Goal: Check status: Check status

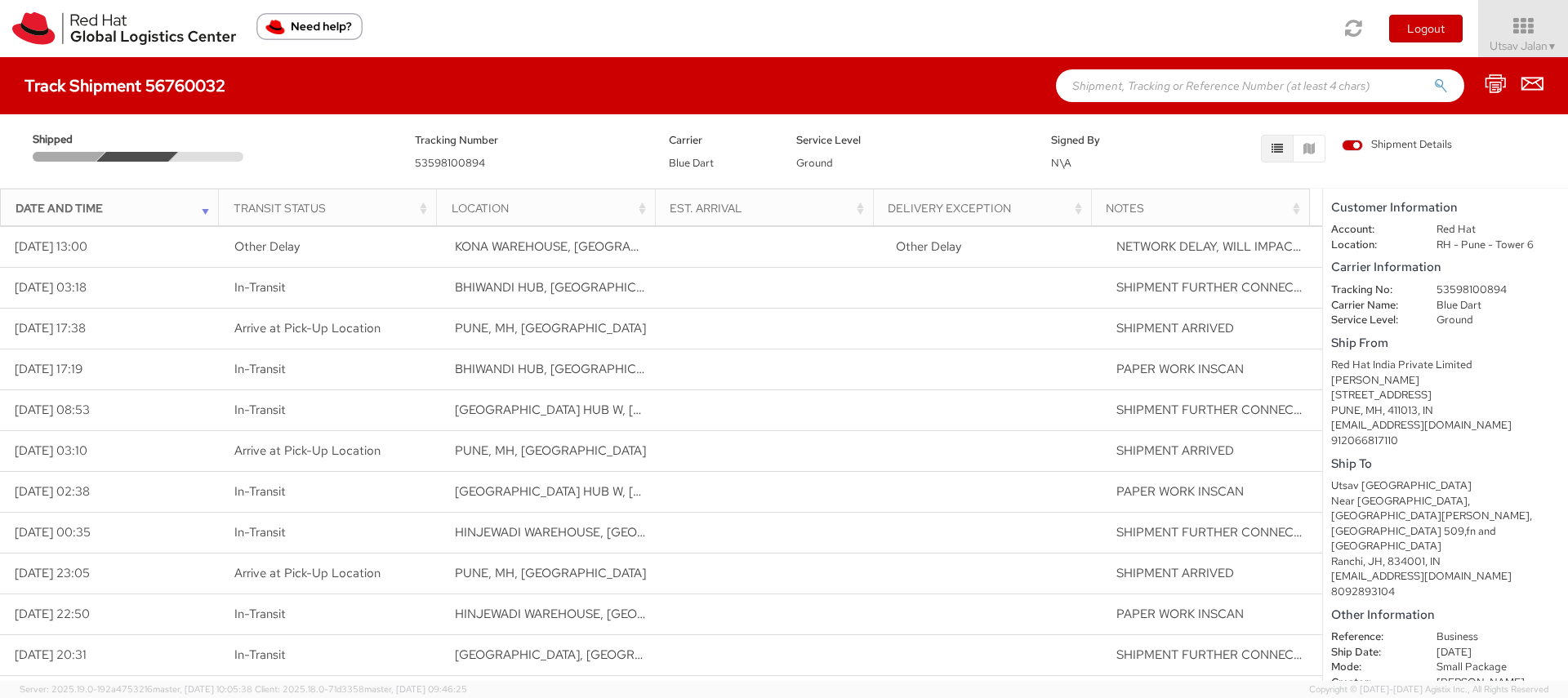
click at [1354, 148] on span "Shipment Details" at bounding box center [1396, 145] width 110 height 15
click at [0, 0] on input "Shipment Details" at bounding box center [0, 0] width 0 height 0
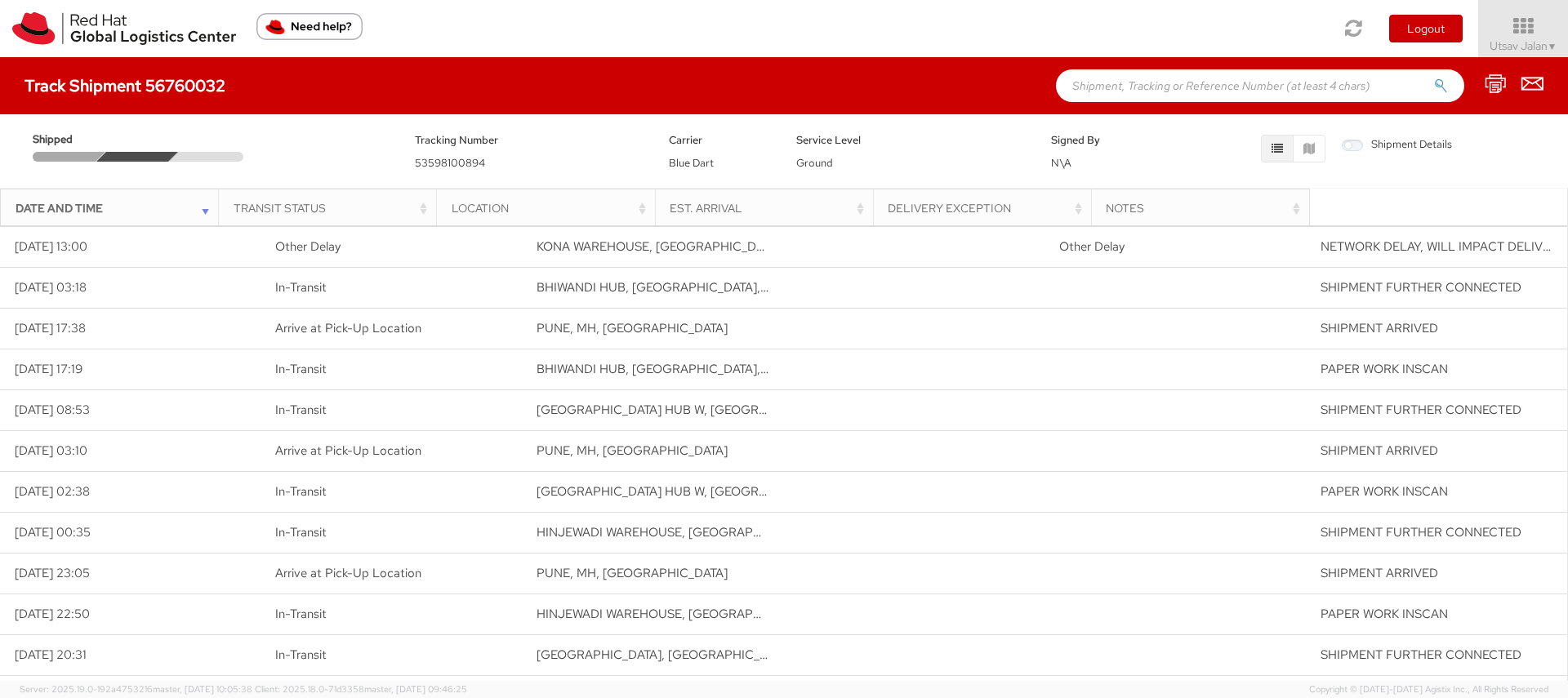
click at [1353, 148] on span "Shipment Details" at bounding box center [1396, 145] width 110 height 15
click at [0, 0] on input "Shipment Details" at bounding box center [0, 0] width 0 height 0
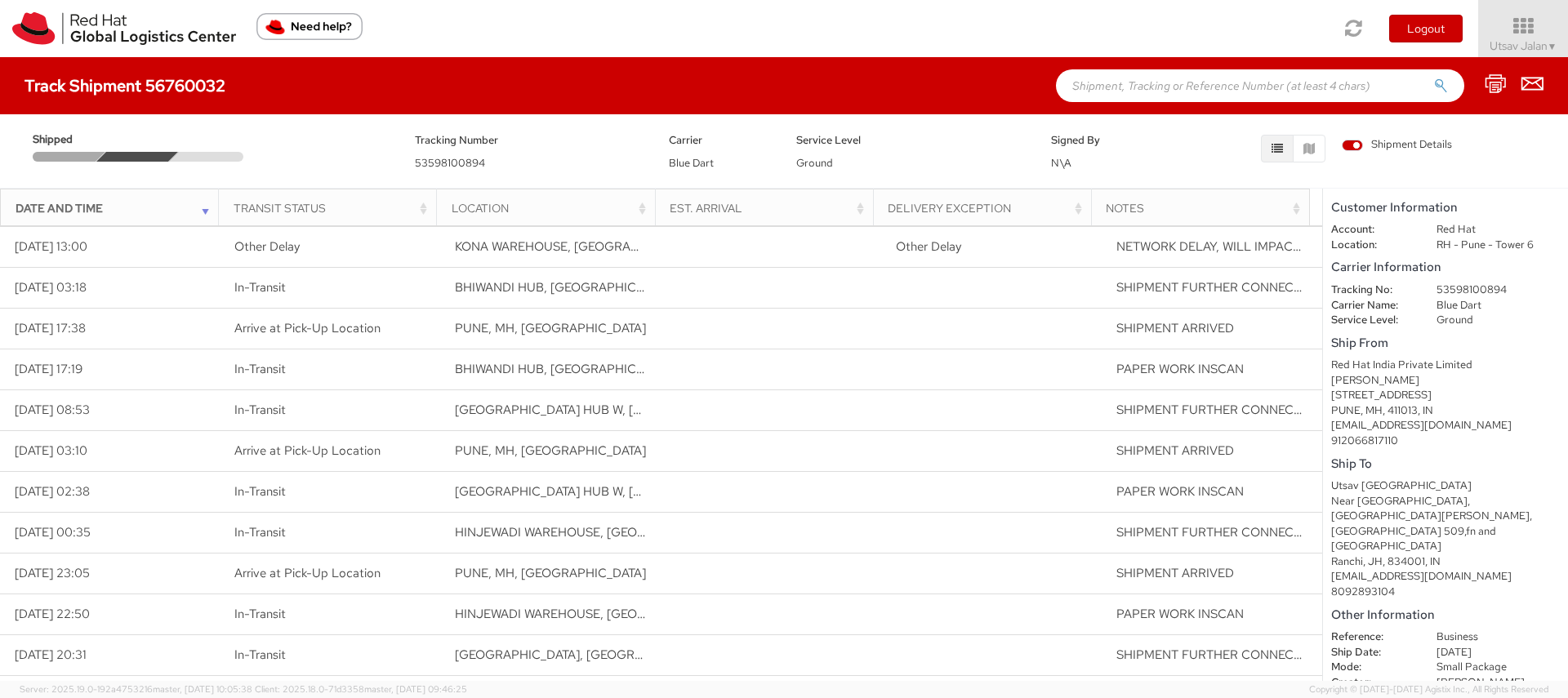
click at [1353, 148] on span "Shipment Details" at bounding box center [1396, 145] width 110 height 15
click at [0, 0] on input "Shipment Details" at bounding box center [0, 0] width 0 height 0
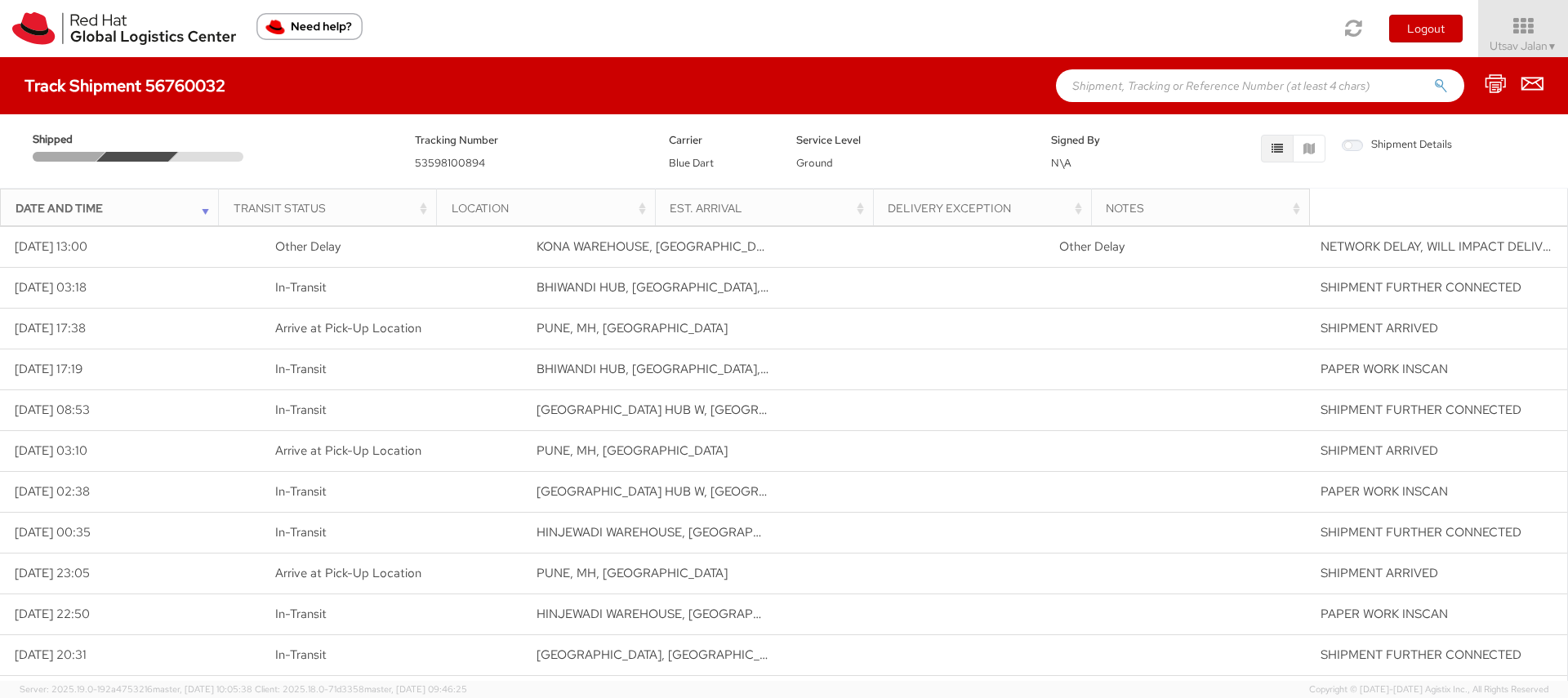
click at [1353, 148] on span "Shipment Details" at bounding box center [1396, 145] width 110 height 15
click at [0, 0] on input "Shipment Details" at bounding box center [0, 0] width 0 height 0
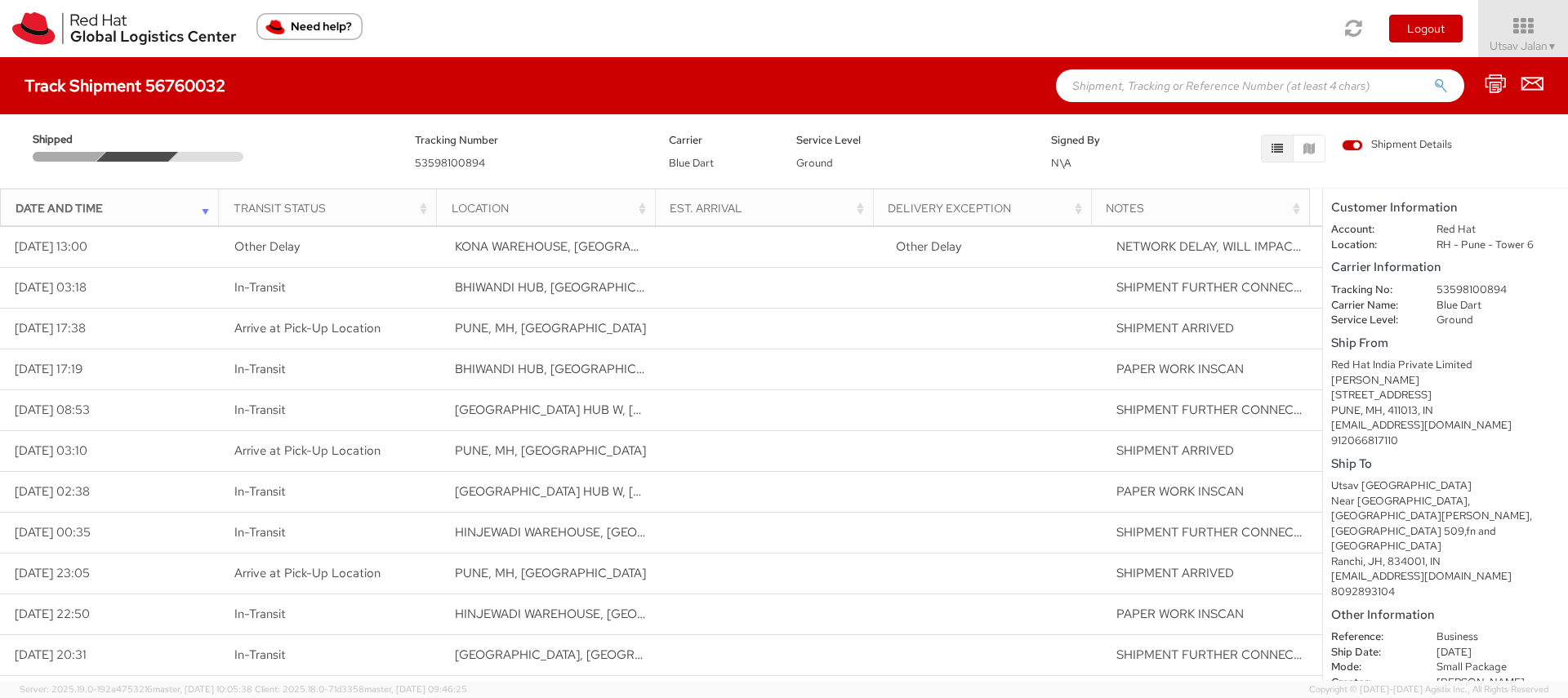
click at [85, 154] on div at bounding box center [65, 157] width 83 height 10
click at [142, 159] on div at bounding box center [137, 157] width 83 height 10
click at [169, 87] on h4 "Track Shipment 56760032" at bounding box center [125, 85] width 201 height 18
click at [66, 87] on h4 "Track Shipment 56760032" at bounding box center [125, 85] width 201 height 18
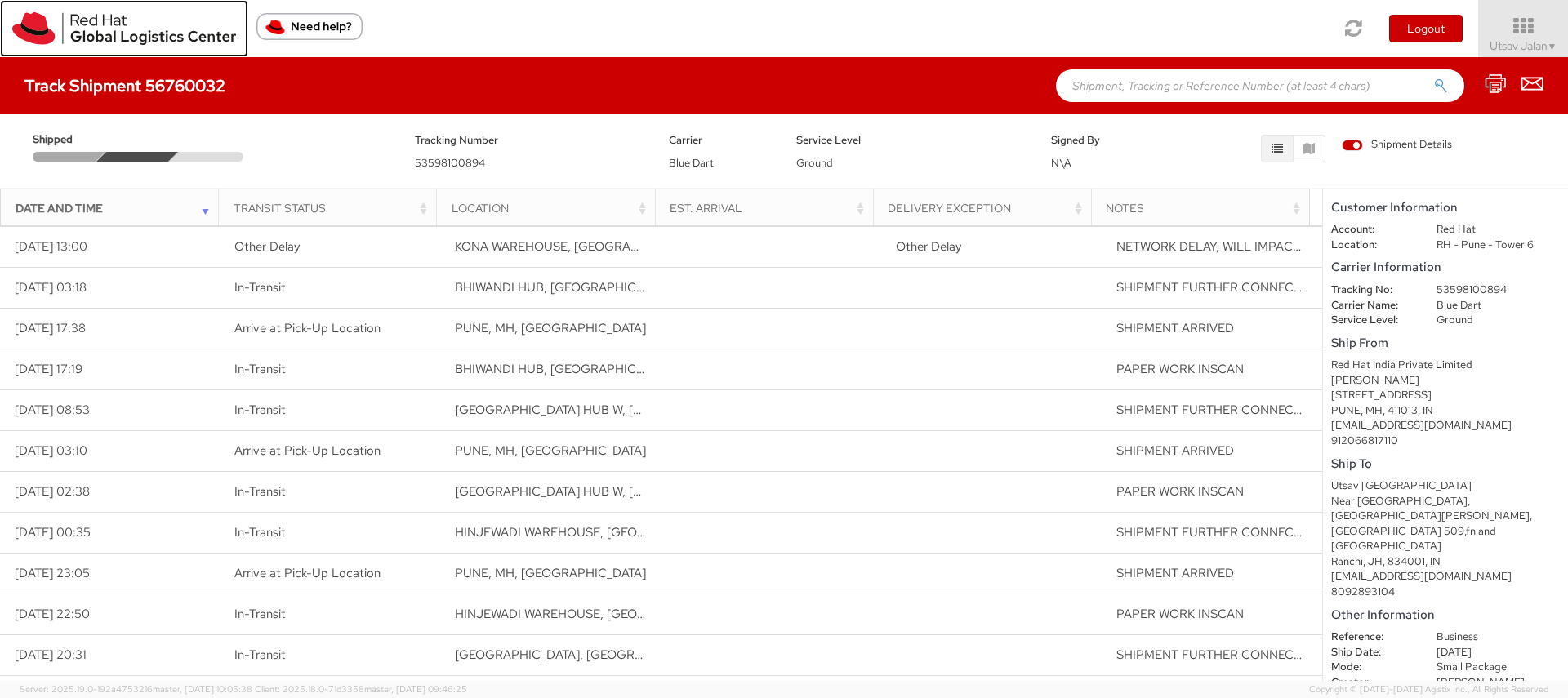
click at [133, 35] on img at bounding box center [124, 29] width 223 height 33
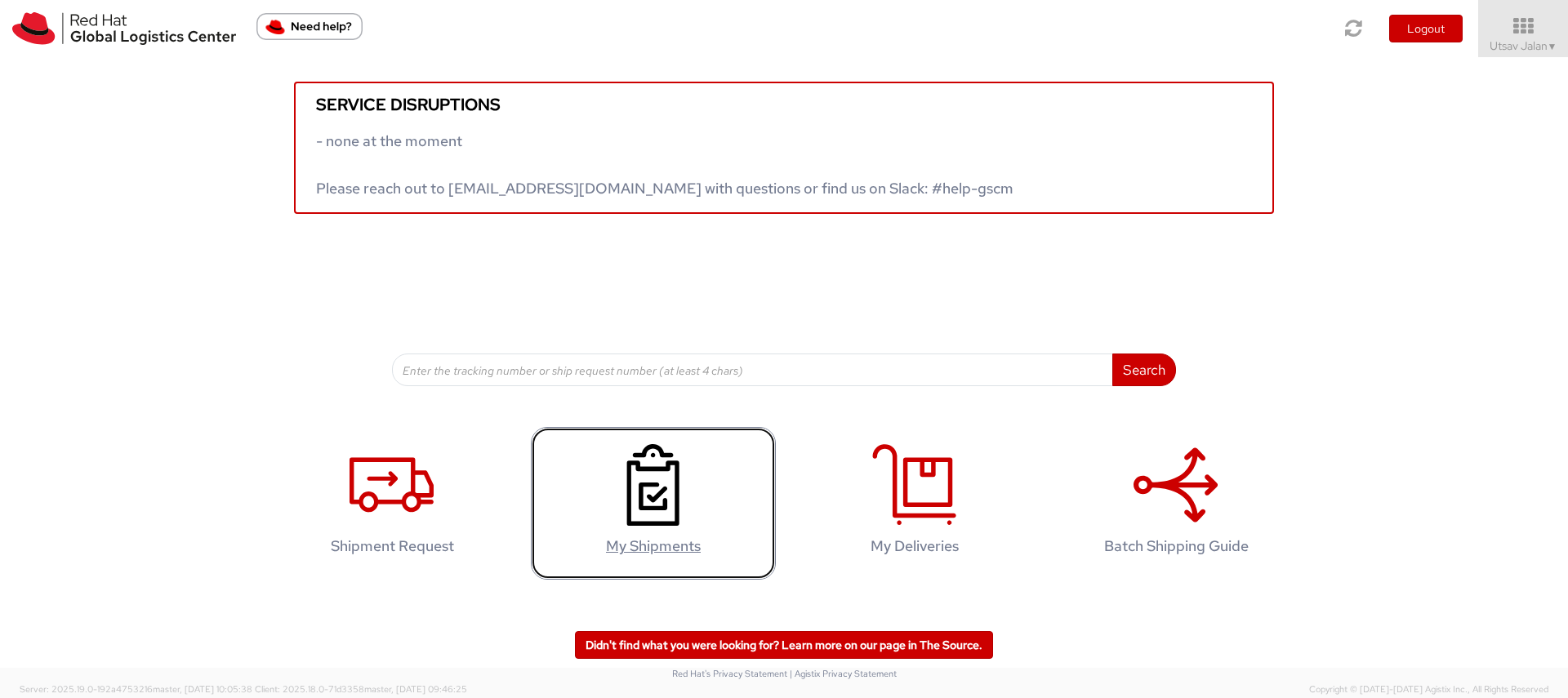
click at [648, 529] on agx-glyph at bounding box center [652, 521] width 84 height 14
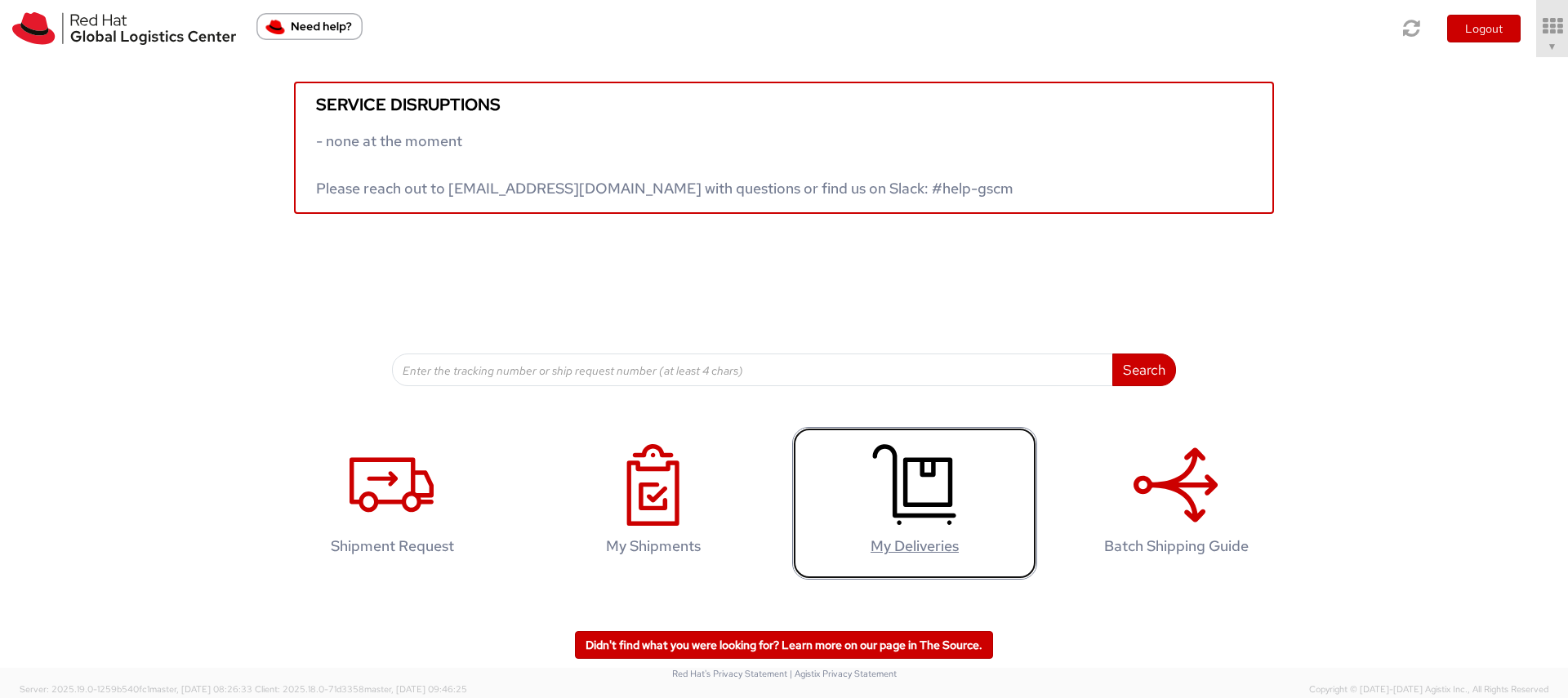
click at [907, 491] on use at bounding box center [914, 486] width 83 height 81
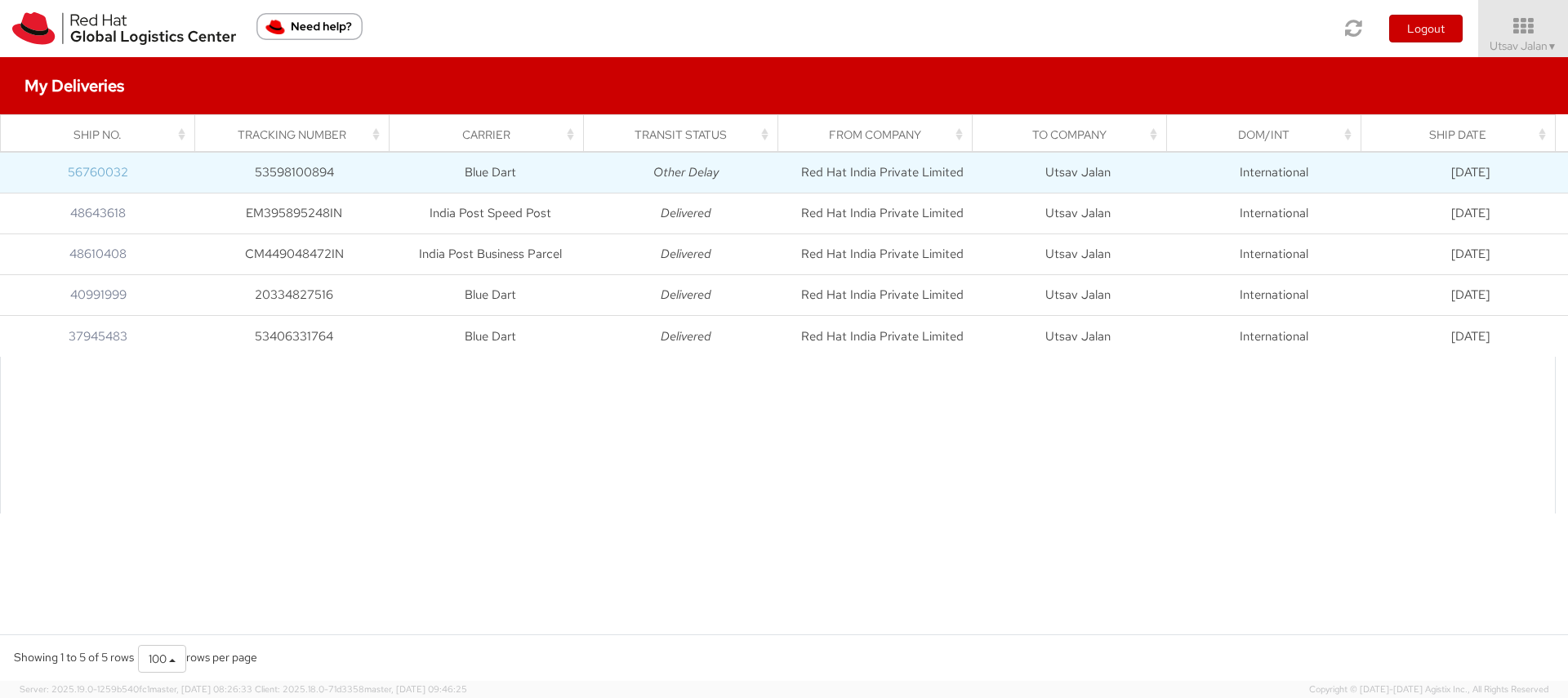
click at [105, 173] on link "56760032" at bounding box center [98, 172] width 61 height 16
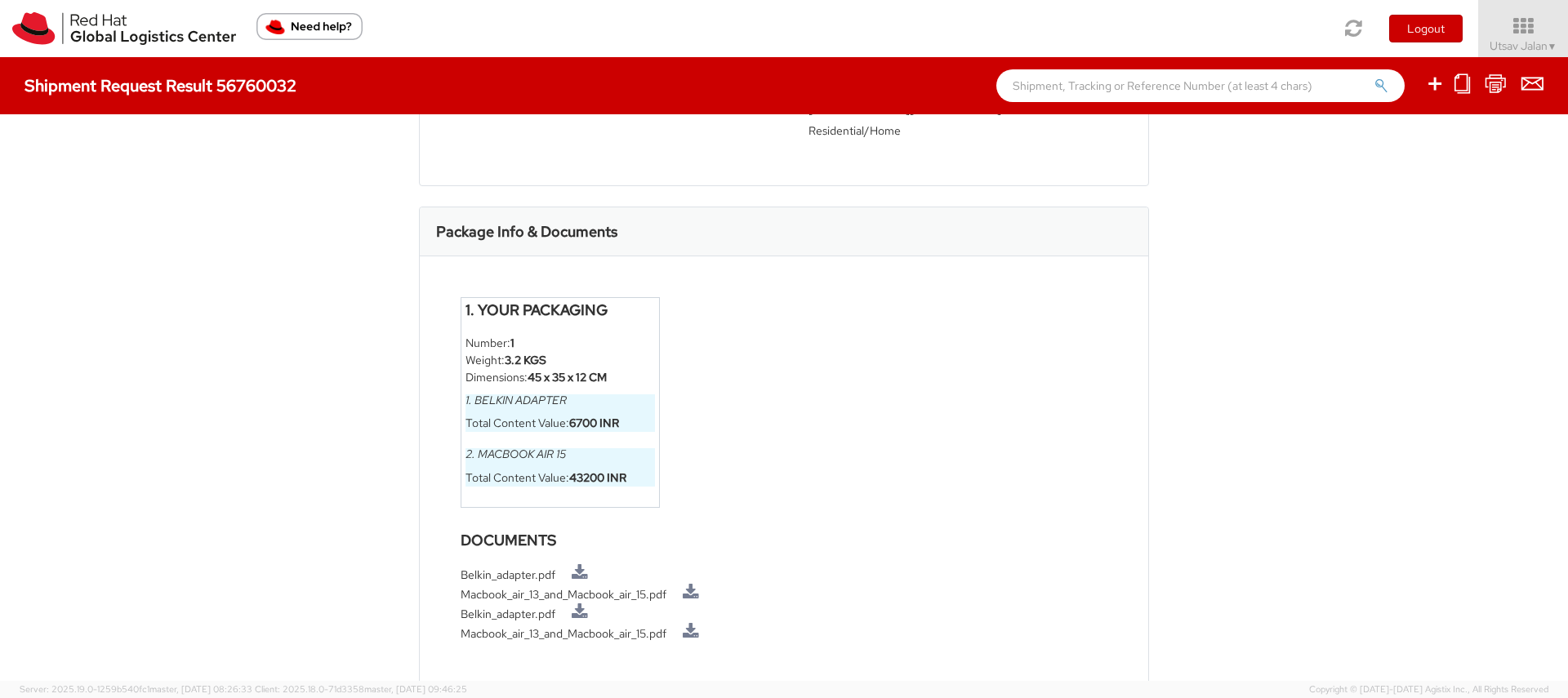
scroll to position [937, 0]
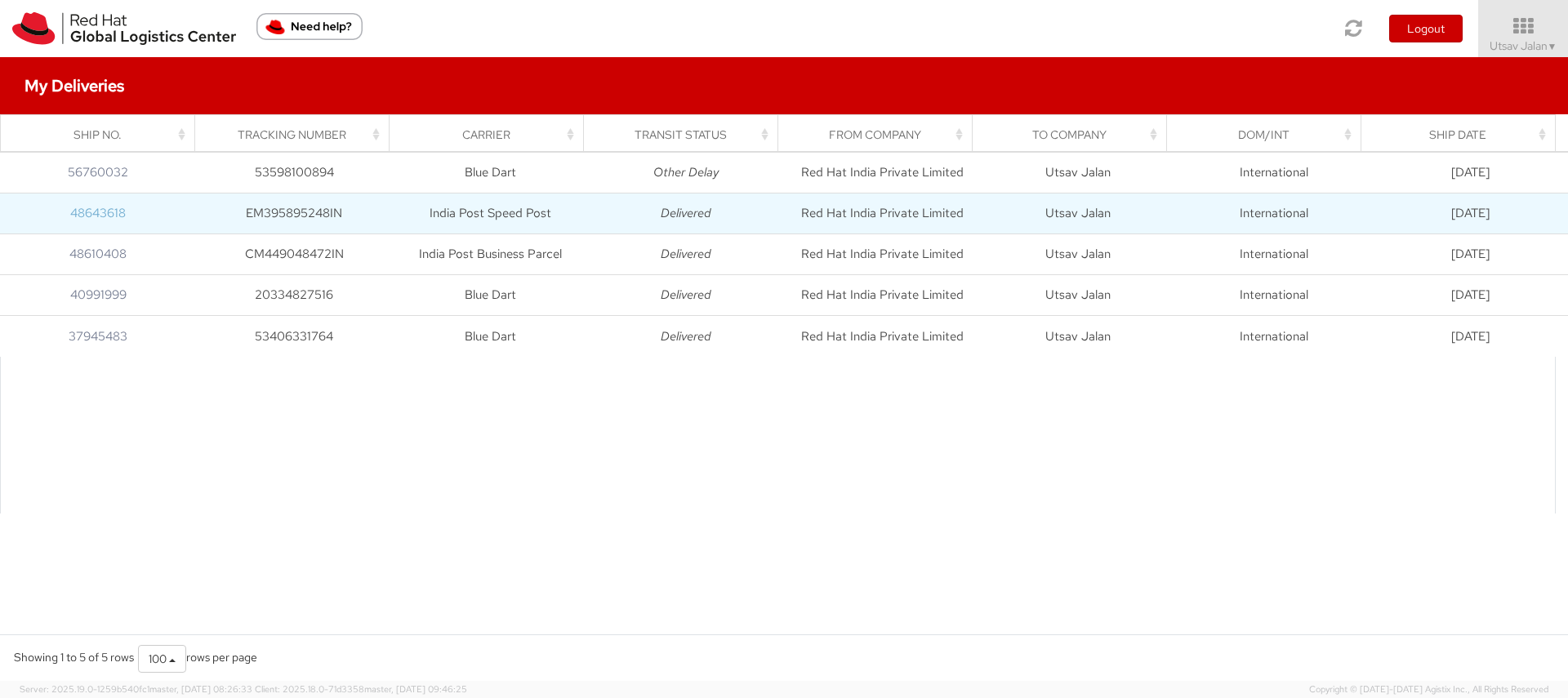
click at [105, 211] on link "48643618" at bounding box center [98, 212] width 56 height 16
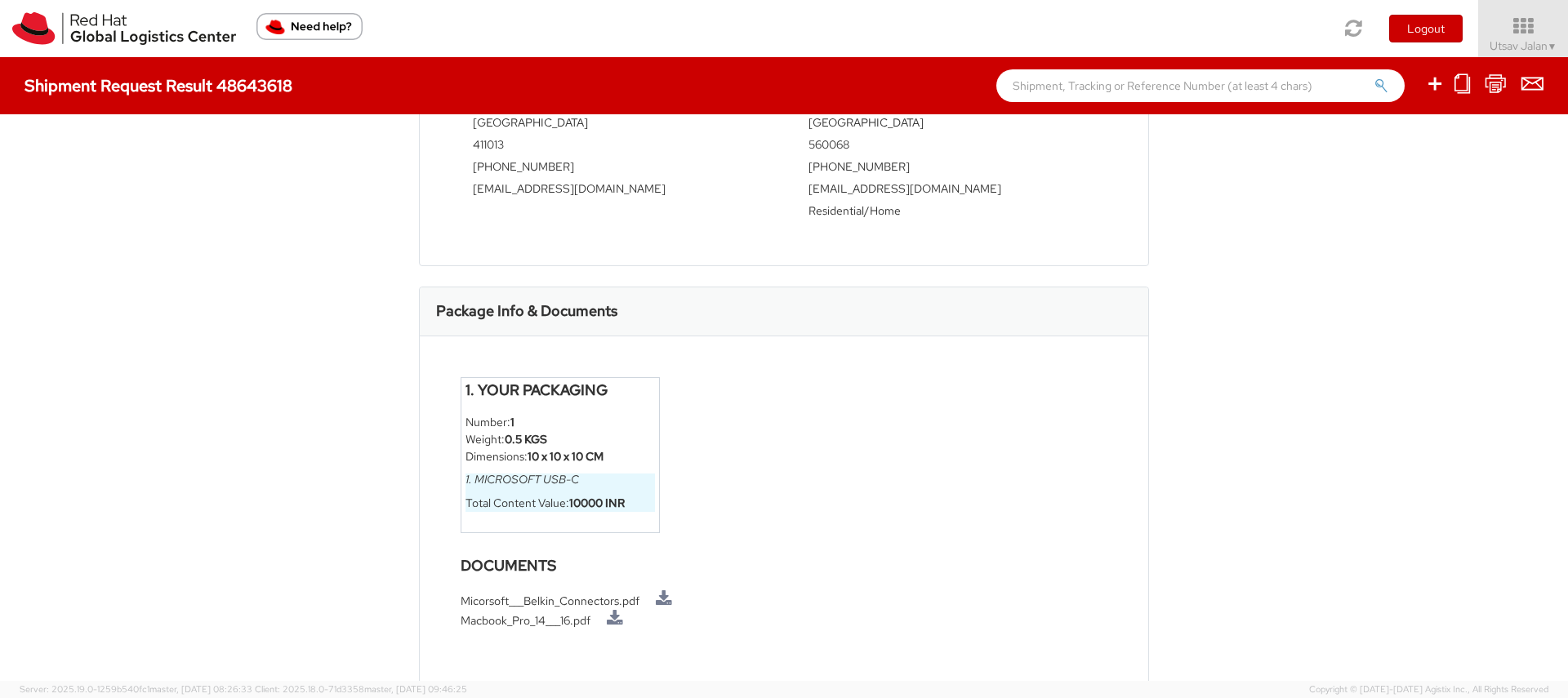
scroll to position [756, 0]
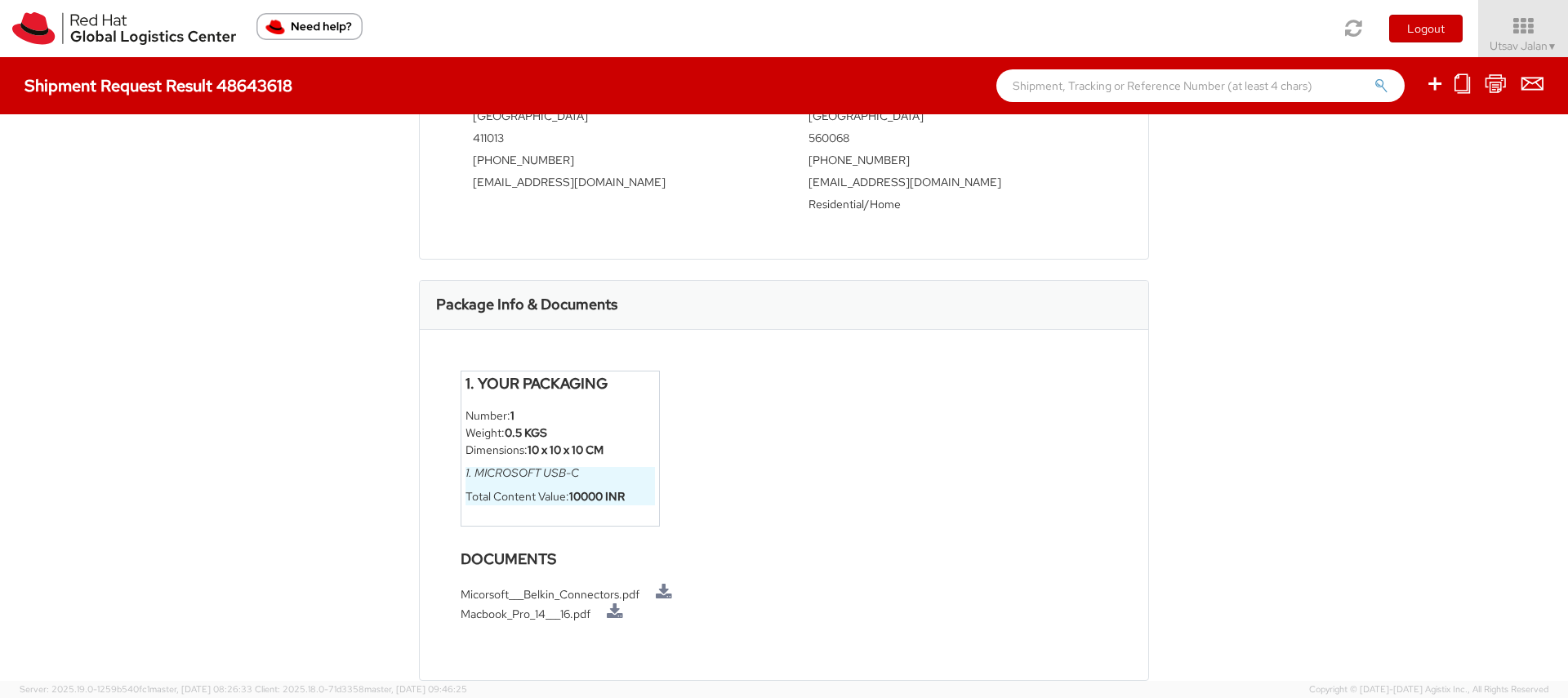
click at [538, 592] on li "Micorsoft___Belkin_Connectors.pdf" at bounding box center [783, 593] width 647 height 19
click at [759, 565] on h4 "Documents" at bounding box center [783, 559] width 647 height 16
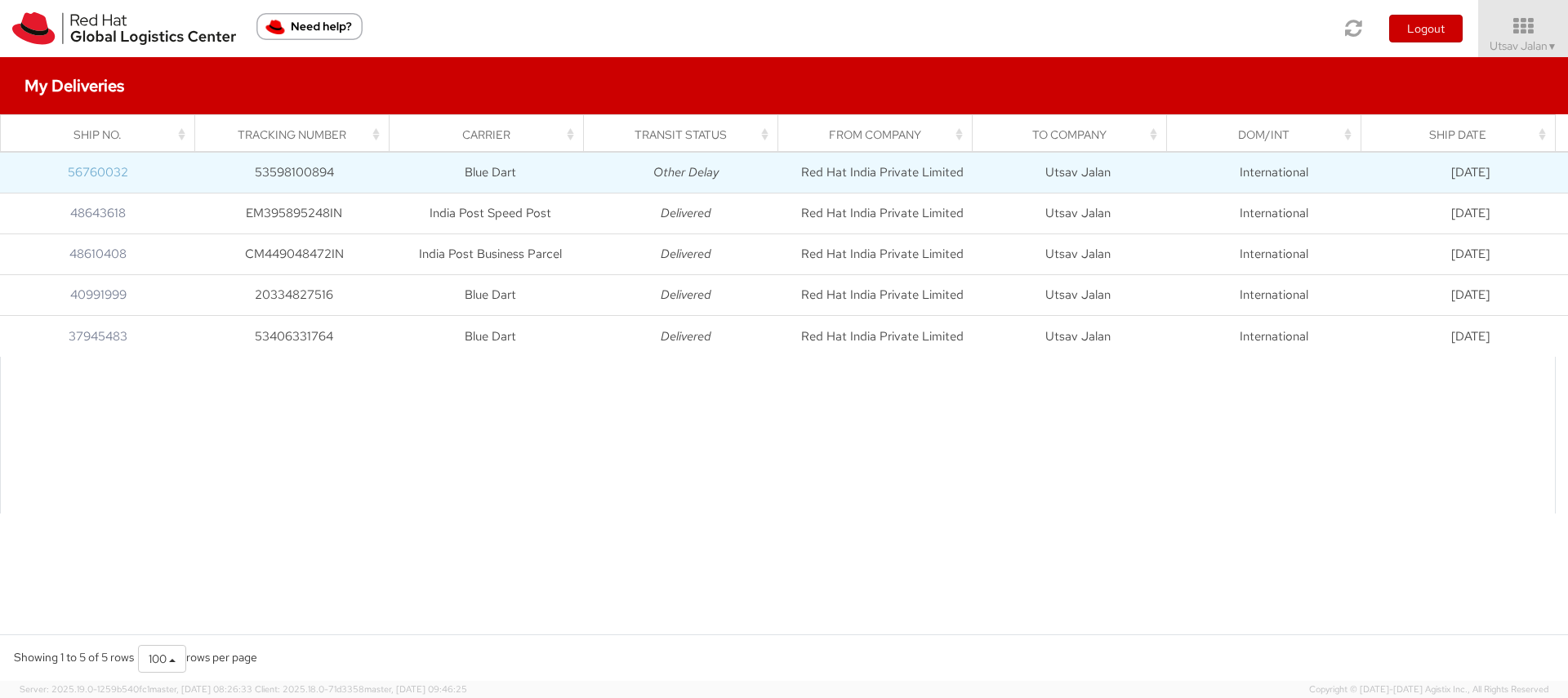
click at [105, 169] on link "56760032" at bounding box center [98, 172] width 61 height 16
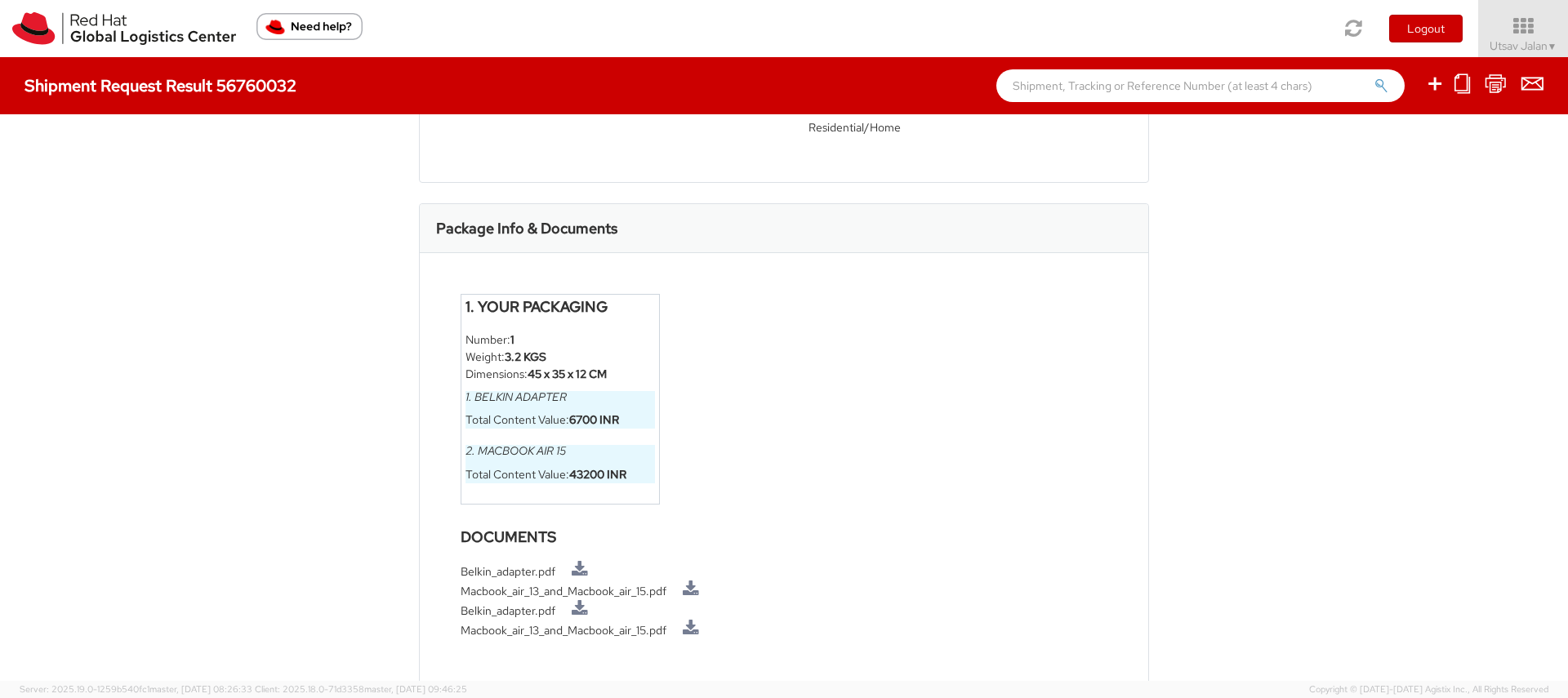
scroll to position [139, 0]
